Goal: Information Seeking & Learning: Check status

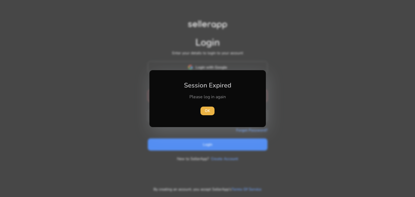
type input "**********"
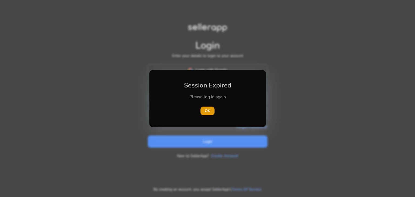
click at [201, 136] on div at bounding box center [207, 98] width 415 height 197
click at [211, 108] on span "button" at bounding box center [207, 111] width 14 height 13
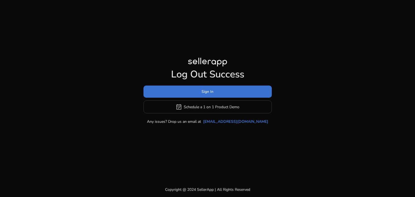
click at [217, 92] on span at bounding box center [207, 91] width 128 height 13
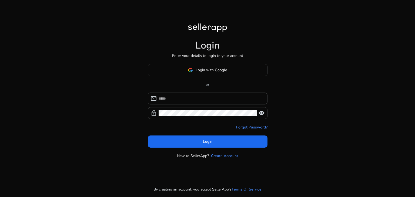
type input "**********"
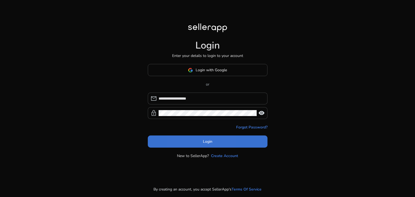
click at [183, 147] on span at bounding box center [208, 141] width 120 height 13
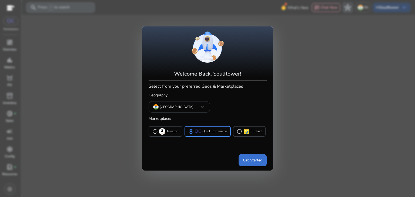
click at [258, 155] on span at bounding box center [253, 160] width 28 height 13
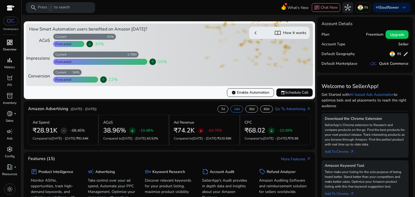
click at [12, 45] on span "dashboard" at bounding box center [9, 42] width 6 height 6
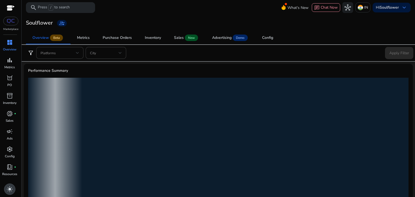
click at [9, 191] on span "light_mode" at bounding box center [9, 189] width 6 height 6
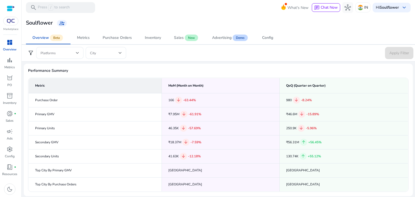
click at [19, 21] on div "Marketplace" at bounding box center [10, 15] width 21 height 31
click at [15, 21] on img at bounding box center [11, 21] width 10 height 4
click at [8, 65] on p "Metrics" at bounding box center [9, 67] width 11 height 5
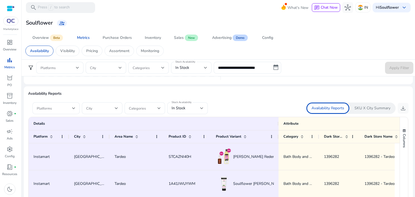
scroll to position [306, 0]
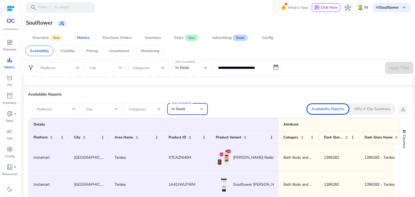
click at [195, 111] on div "In Stock" at bounding box center [186, 109] width 29 height 6
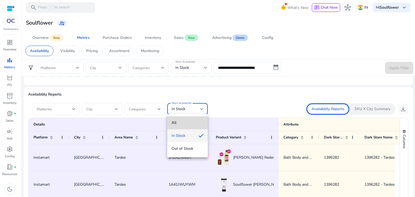
click at [187, 120] on span "All" at bounding box center [188, 123] width 32 height 6
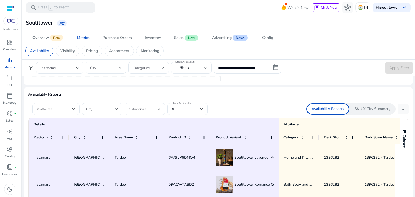
click at [239, 109] on div "Availability Reports SKU X City Summary download" at bounding box center [313, 108] width 190 height 11
click at [58, 106] on span at bounding box center [54, 109] width 35 height 6
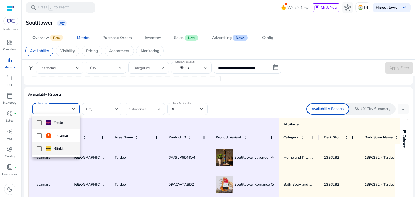
click at [49, 150] on img at bounding box center [48, 148] width 5 height 5
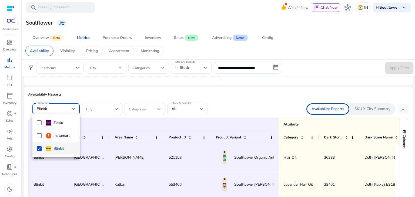
click at [241, 110] on div at bounding box center [207, 98] width 415 height 197
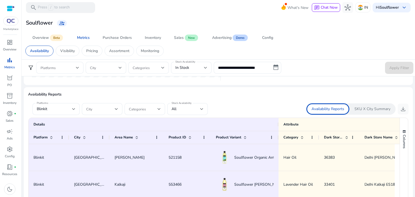
click at [358, 108] on p "SKU X City Summary" at bounding box center [372, 108] width 36 height 5
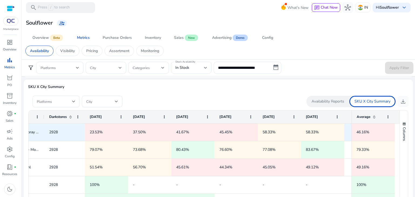
scroll to position [0, 0]
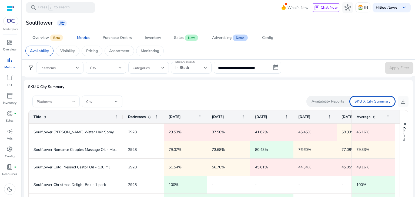
click at [70, 107] on div at bounding box center [56, 102] width 39 height 12
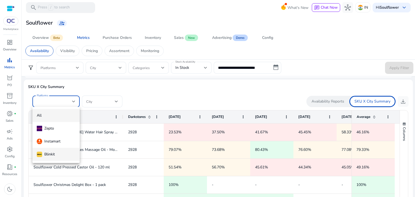
click at [52, 152] on div "Blinkit" at bounding box center [46, 155] width 18 height 6
